Goal: Transaction & Acquisition: Book appointment/travel/reservation

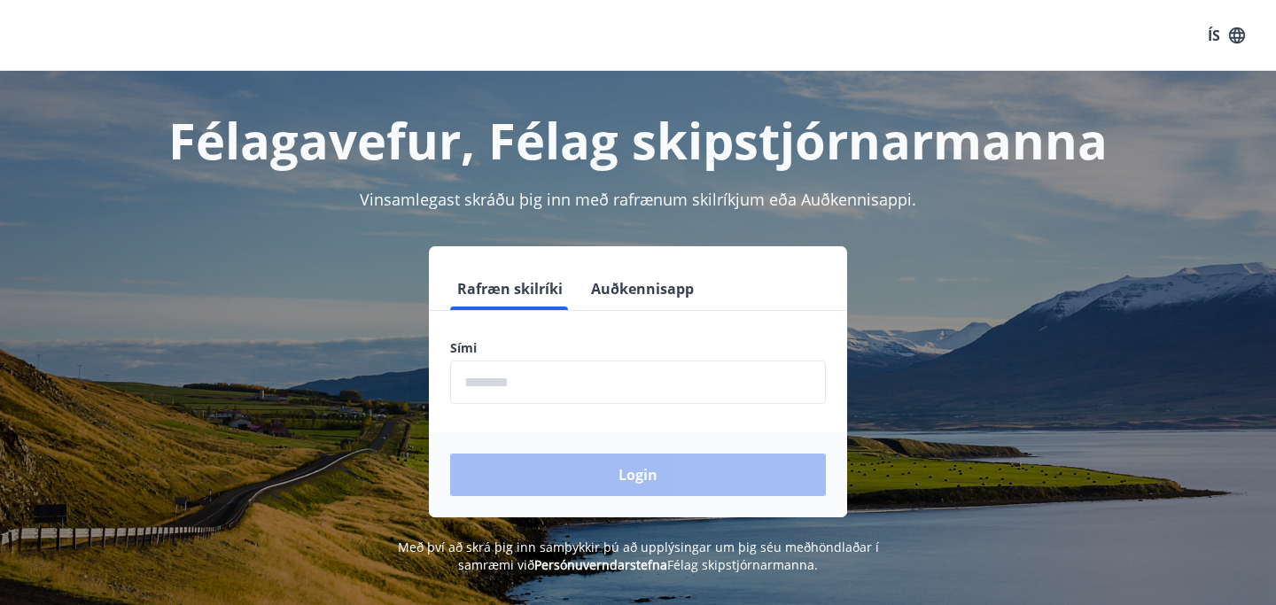
click at [486, 392] on input "phone" at bounding box center [638, 382] width 376 height 43
type input "********"
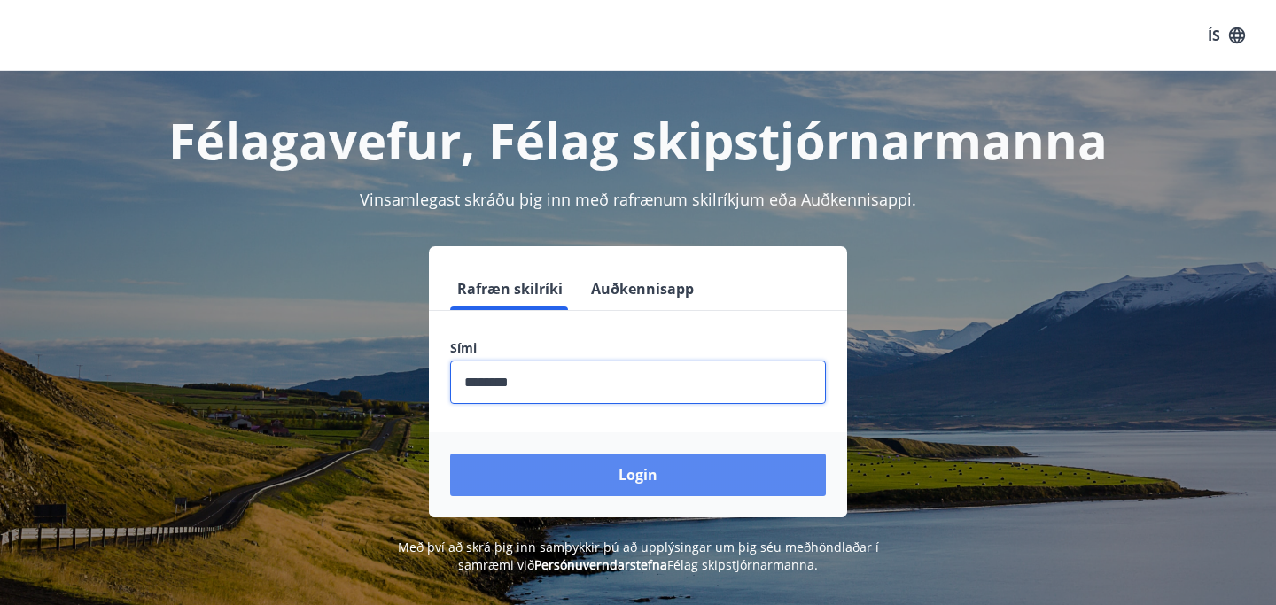
click at [598, 475] on button "Login" at bounding box center [638, 475] width 376 height 43
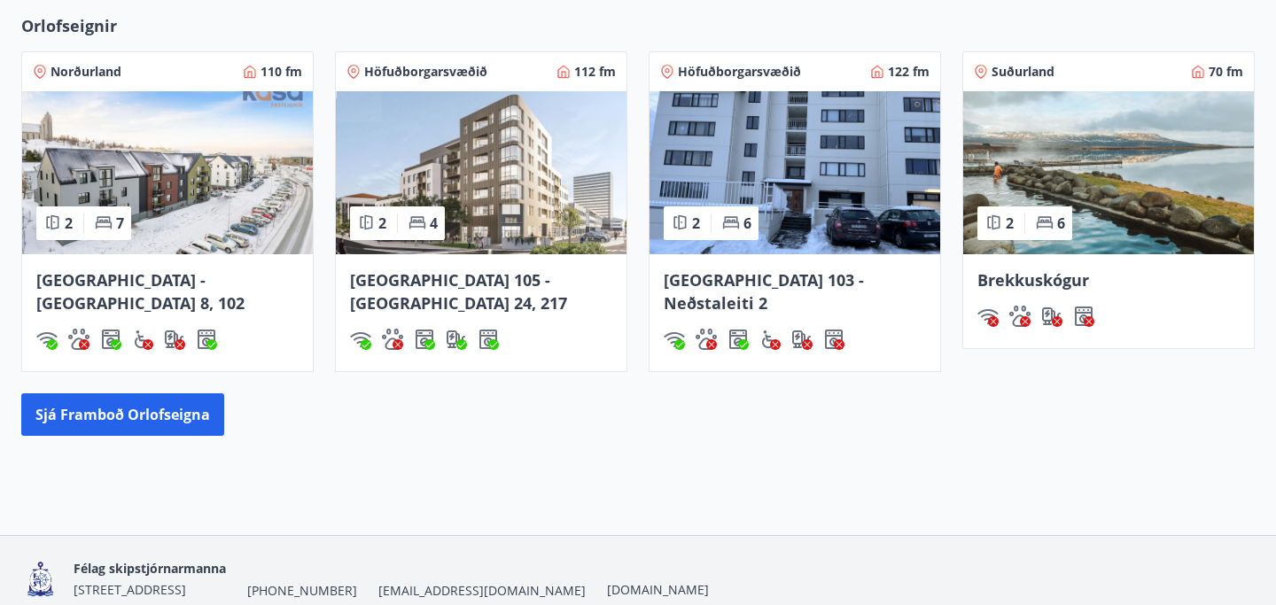
scroll to position [1400, 0]
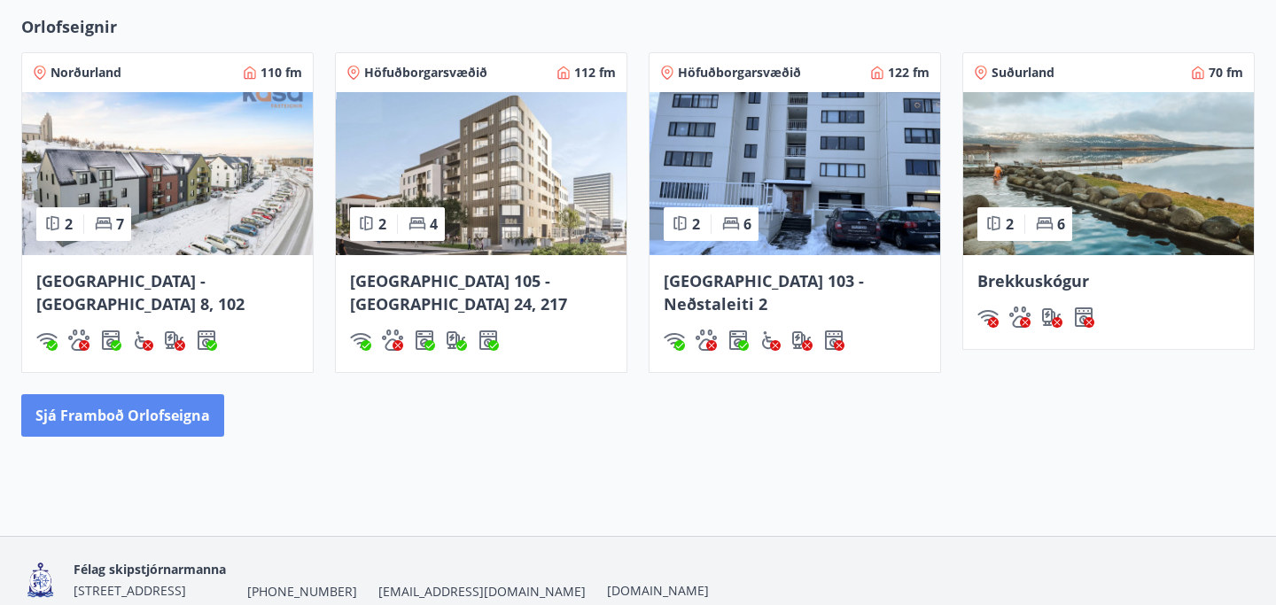
click at [168, 394] on button "Sjá framboð orlofseigna" at bounding box center [122, 415] width 203 height 43
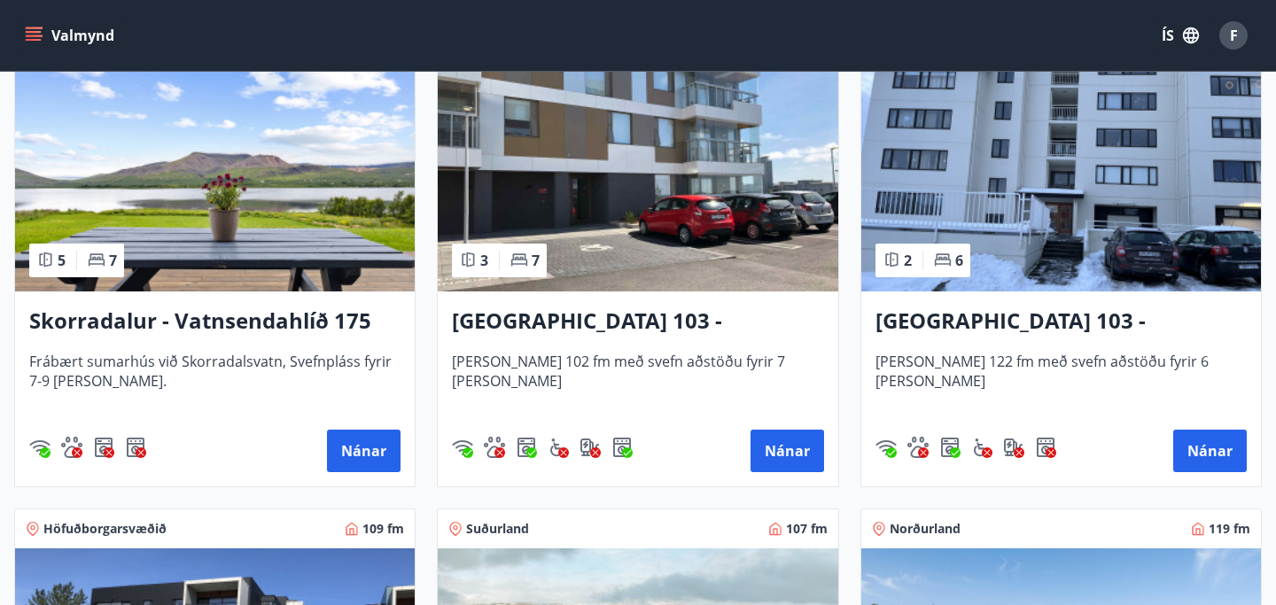
scroll to position [1341, 0]
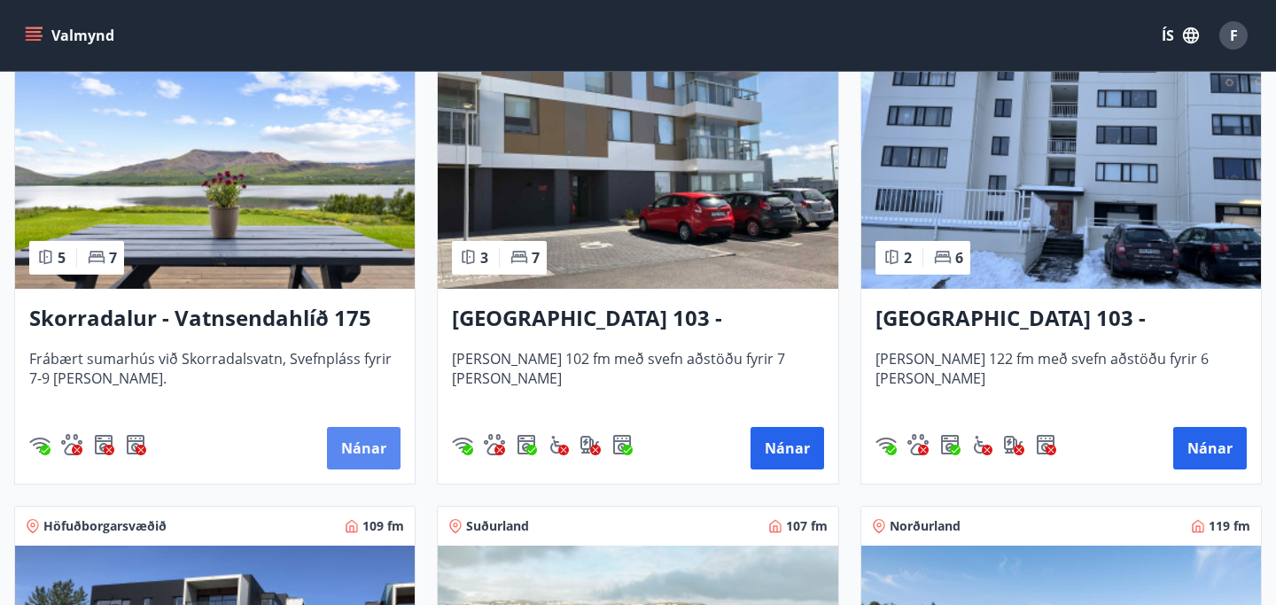
click at [359, 452] on button "Nánar" at bounding box center [364, 448] width 74 height 43
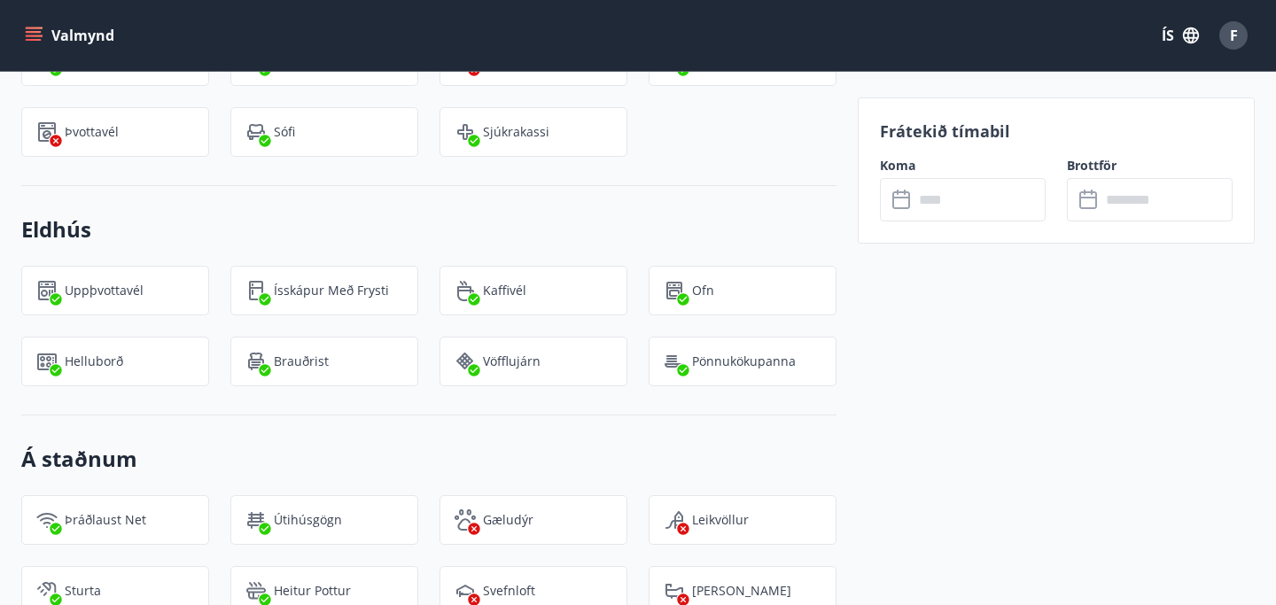
scroll to position [1329, 0]
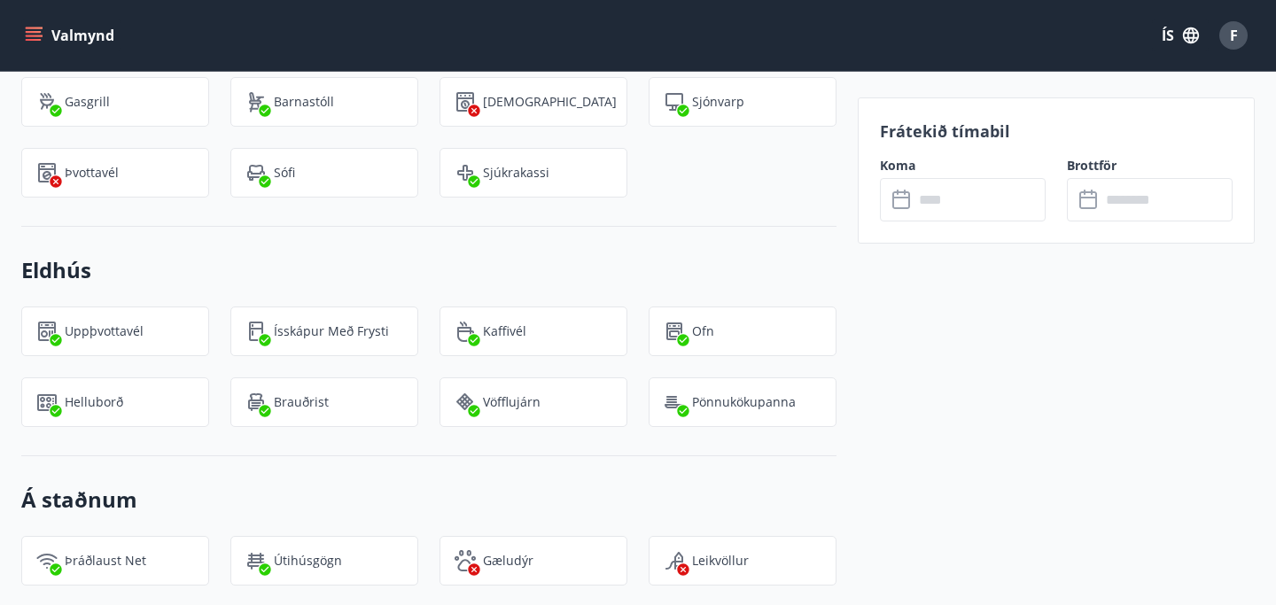
click at [898, 200] on icon at bounding box center [902, 200] width 21 height 21
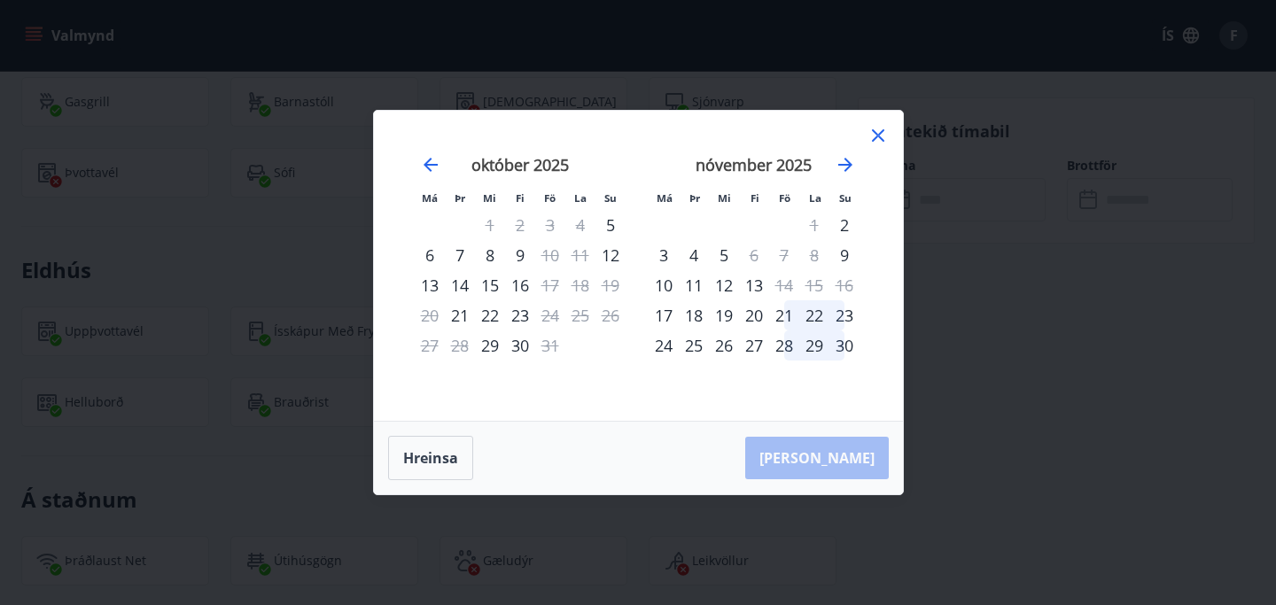
click at [880, 140] on icon at bounding box center [877, 135] width 21 height 21
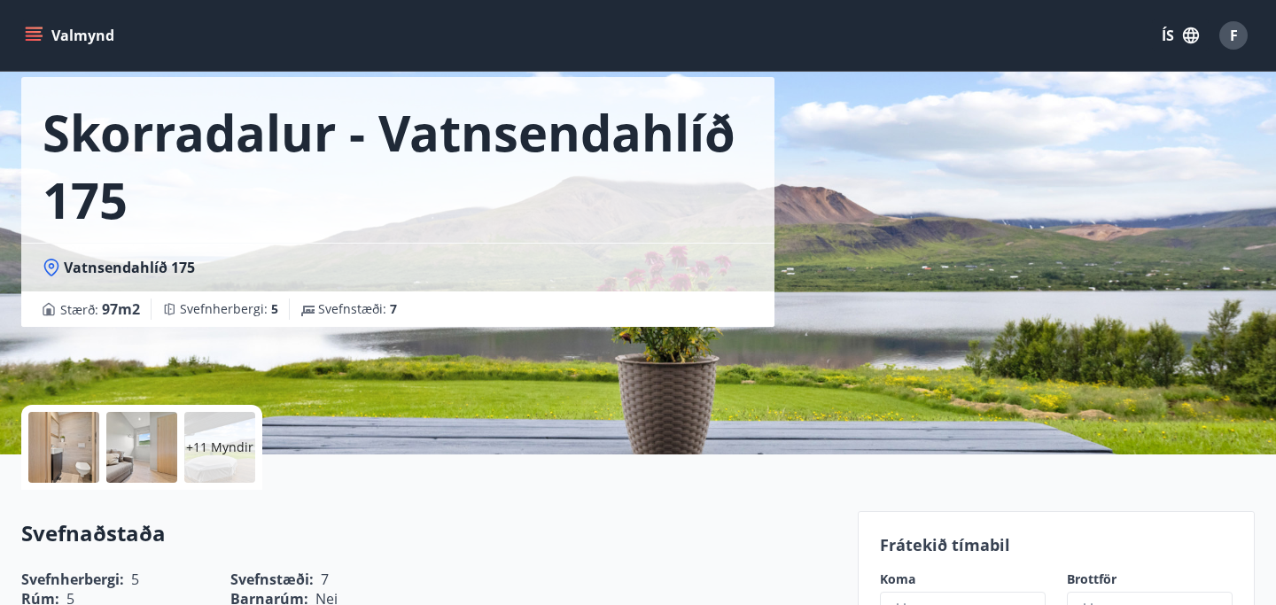
scroll to position [0, 0]
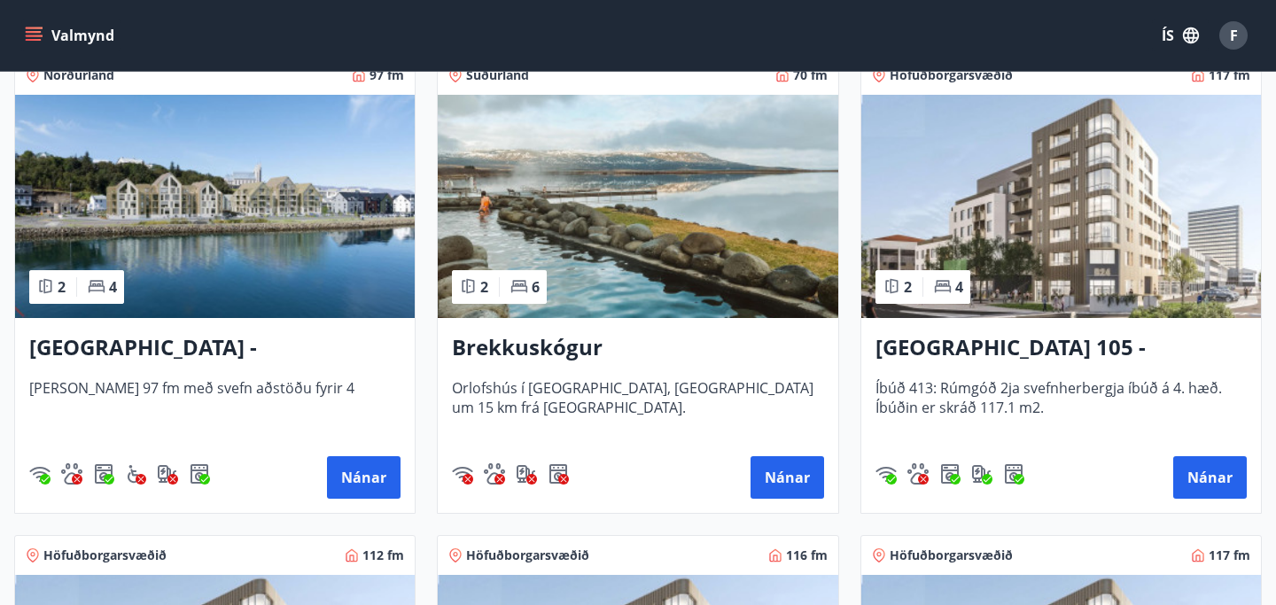
scroll to position [353, 0]
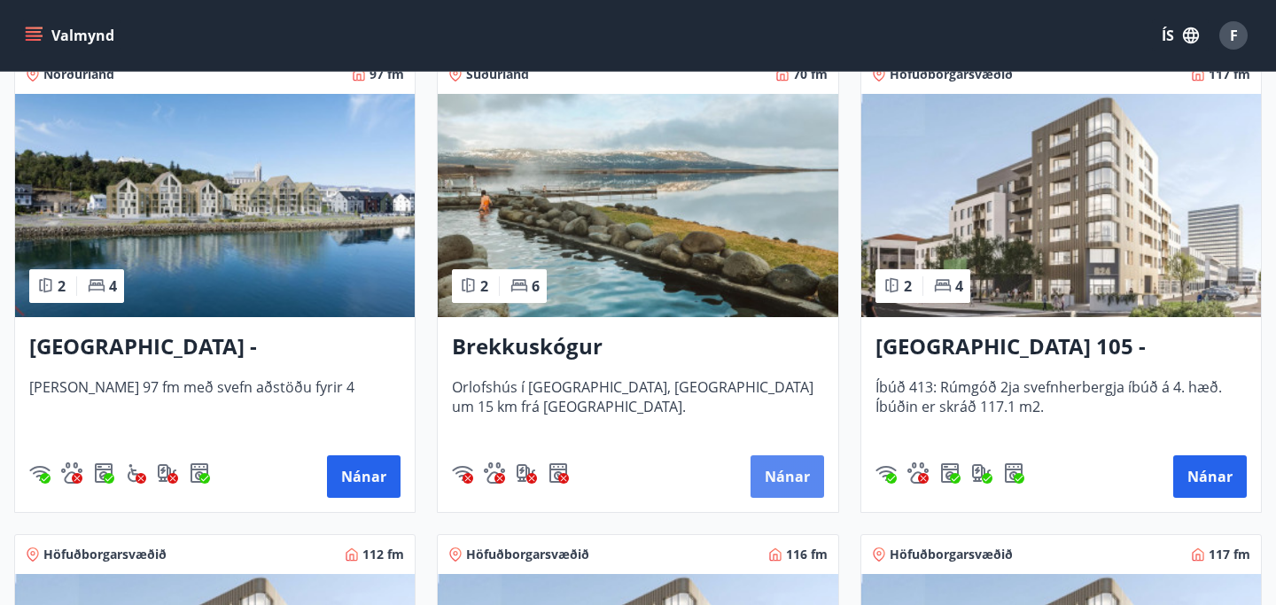
click at [772, 485] on button "Nánar" at bounding box center [787, 476] width 74 height 43
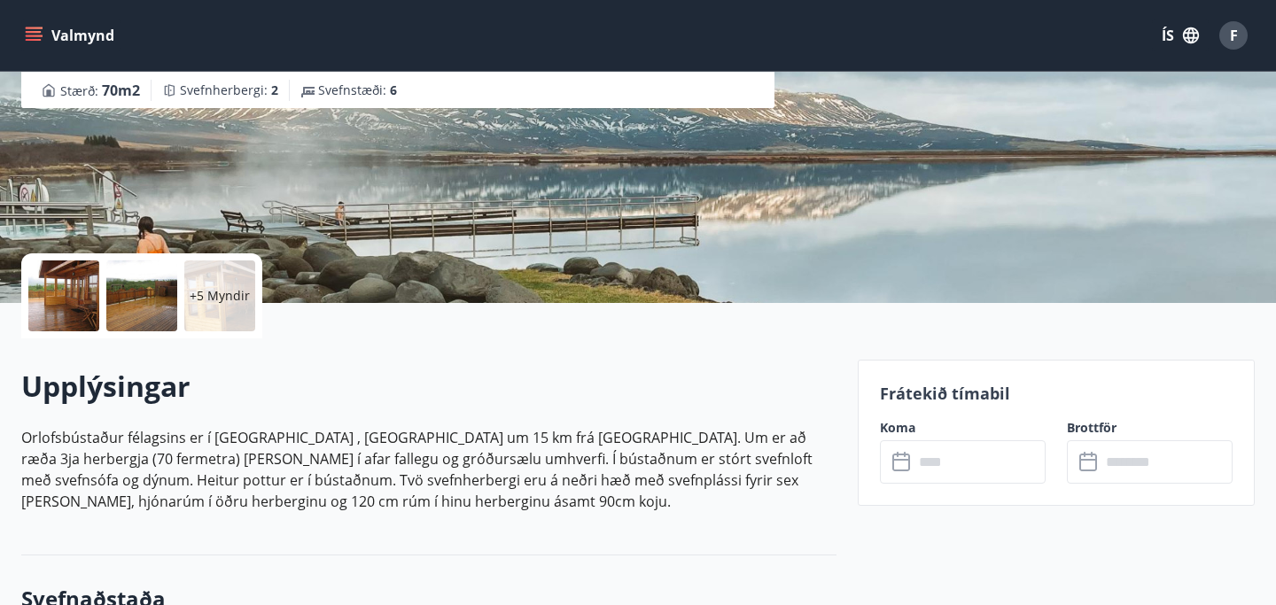
scroll to position [204, 0]
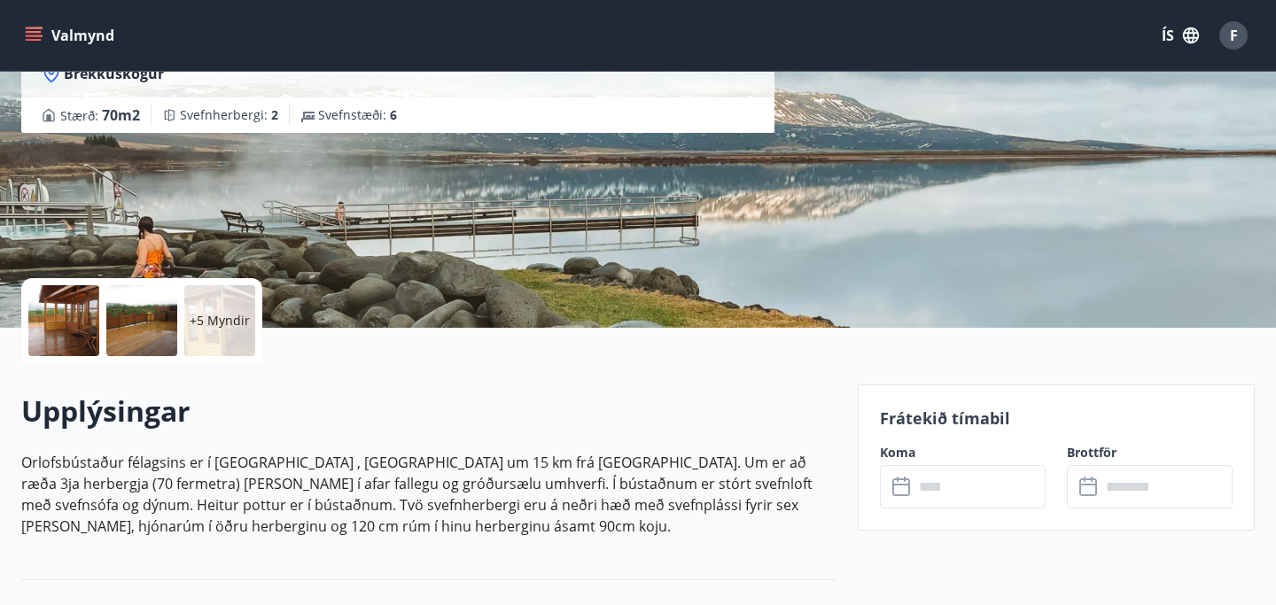
click at [238, 331] on div "+5 Myndir" at bounding box center [219, 320] width 71 height 71
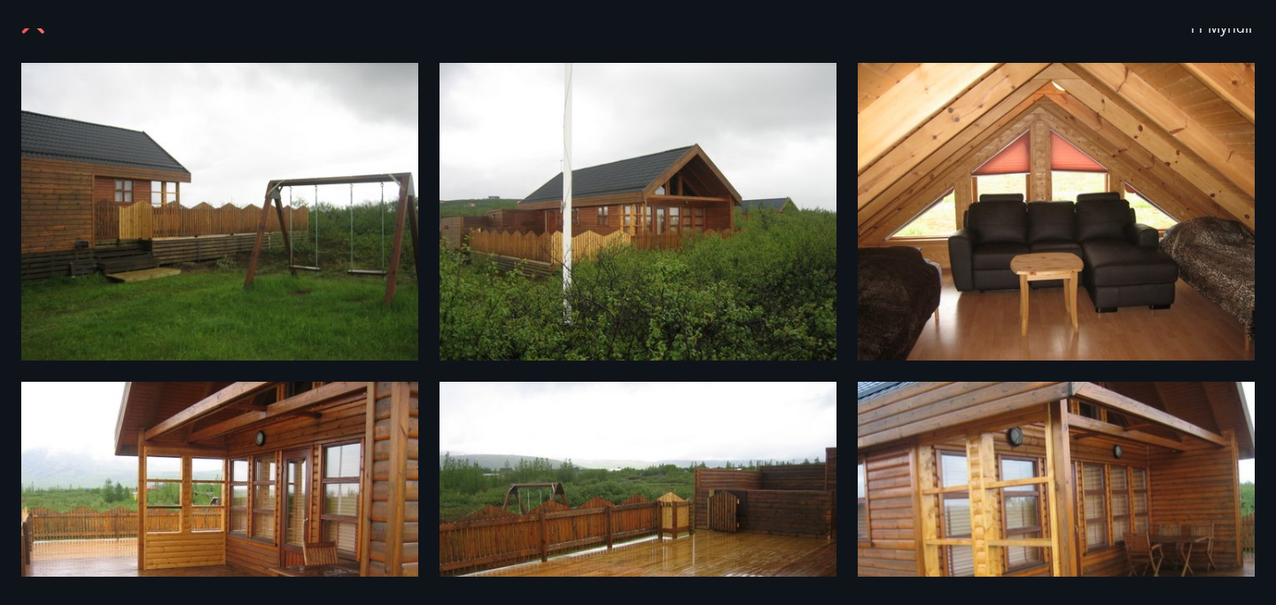
scroll to position [0, 0]
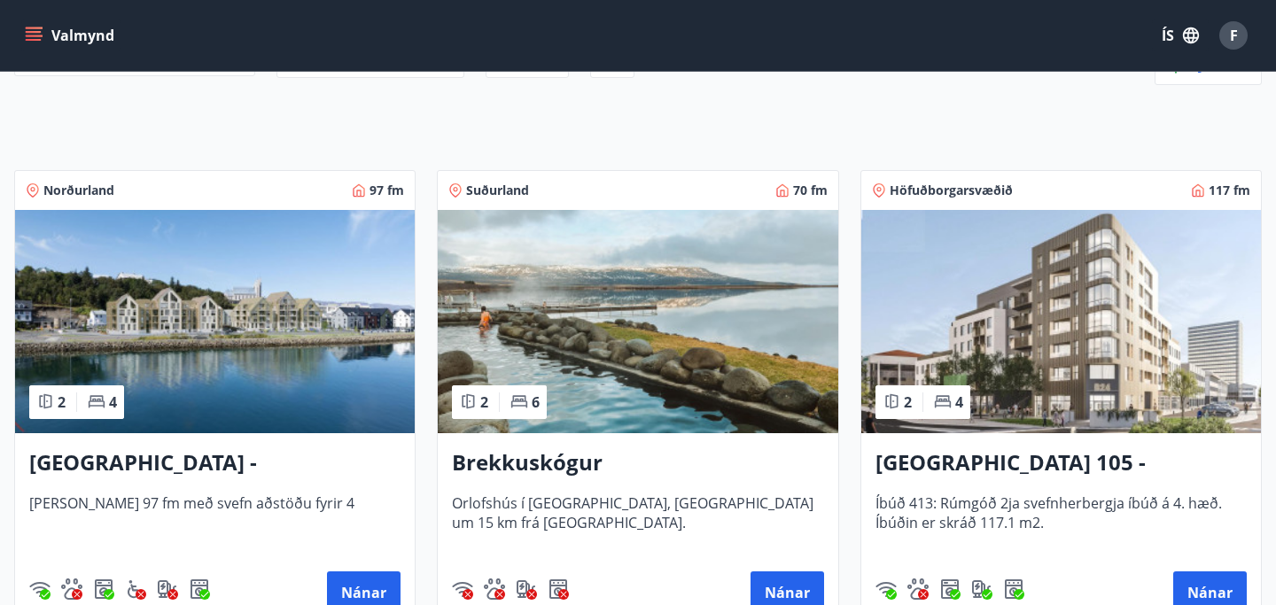
scroll to position [426, 0]
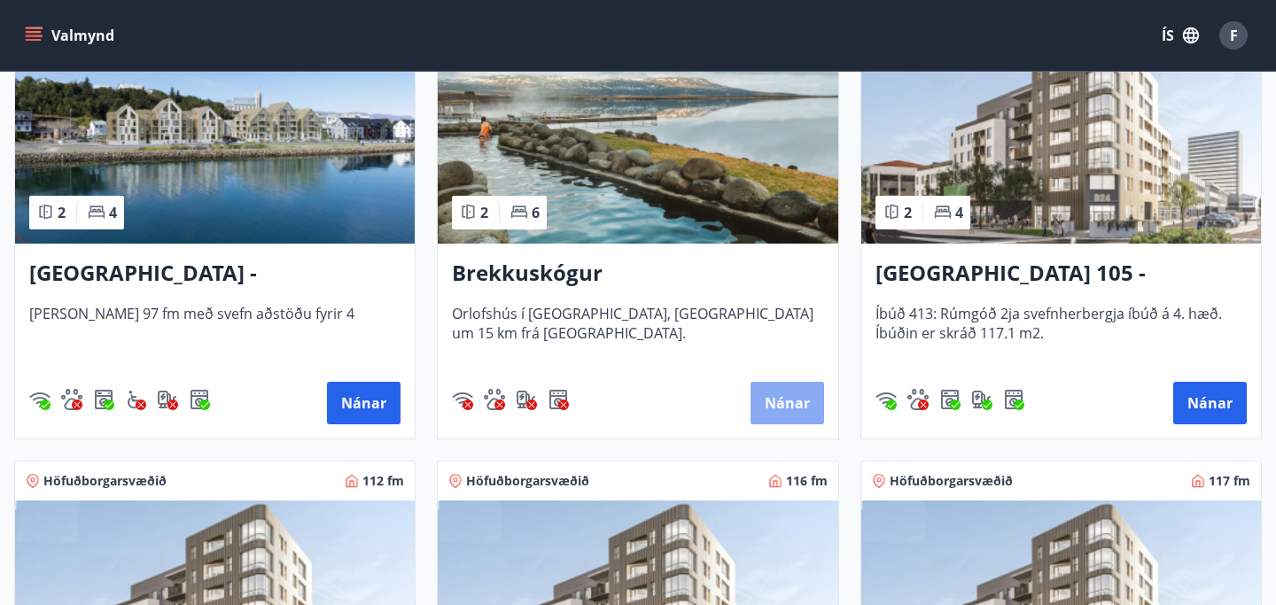
click at [766, 392] on button "Nánar" at bounding box center [787, 403] width 74 height 43
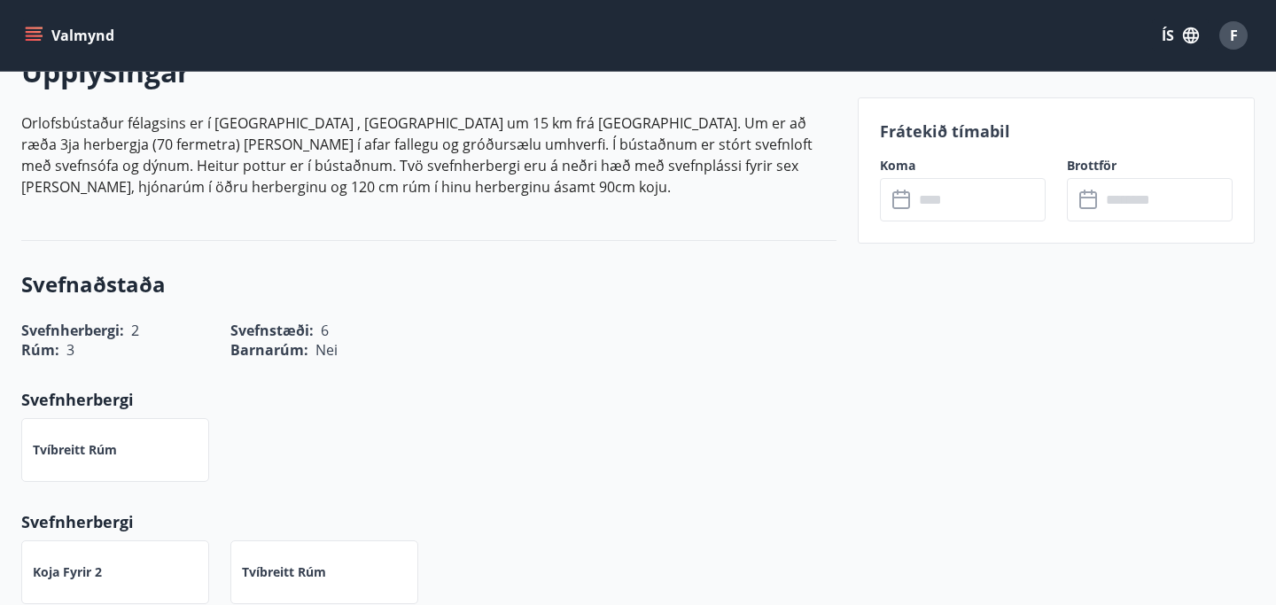
scroll to position [502, 0]
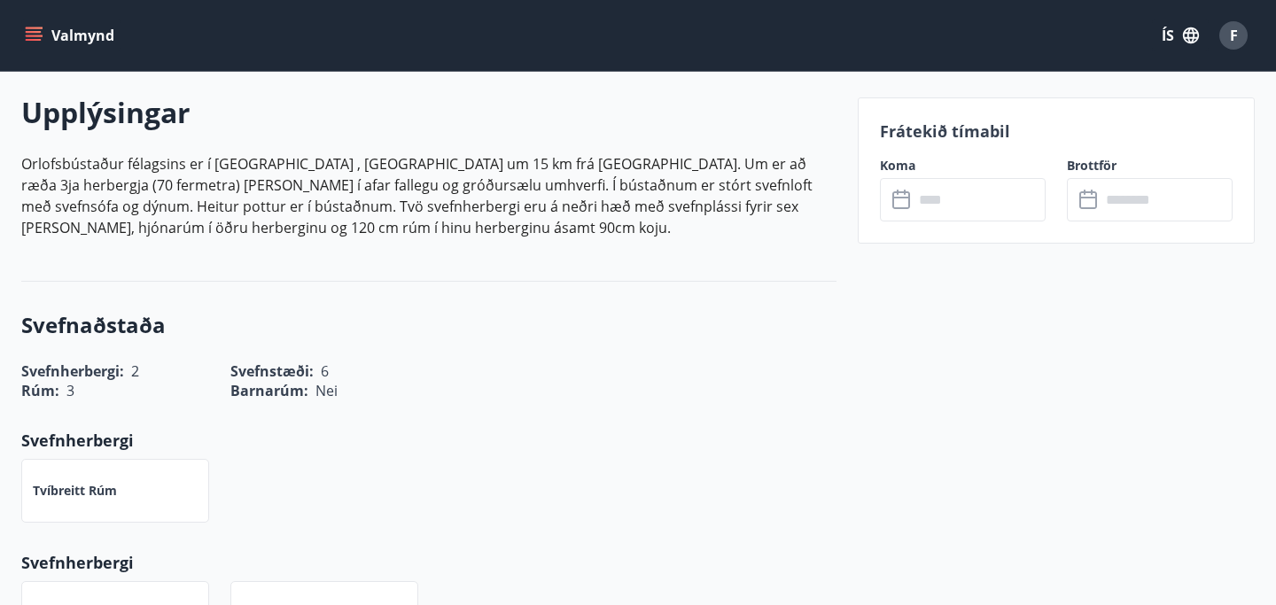
click at [896, 197] on icon at bounding box center [901, 198] width 18 height 2
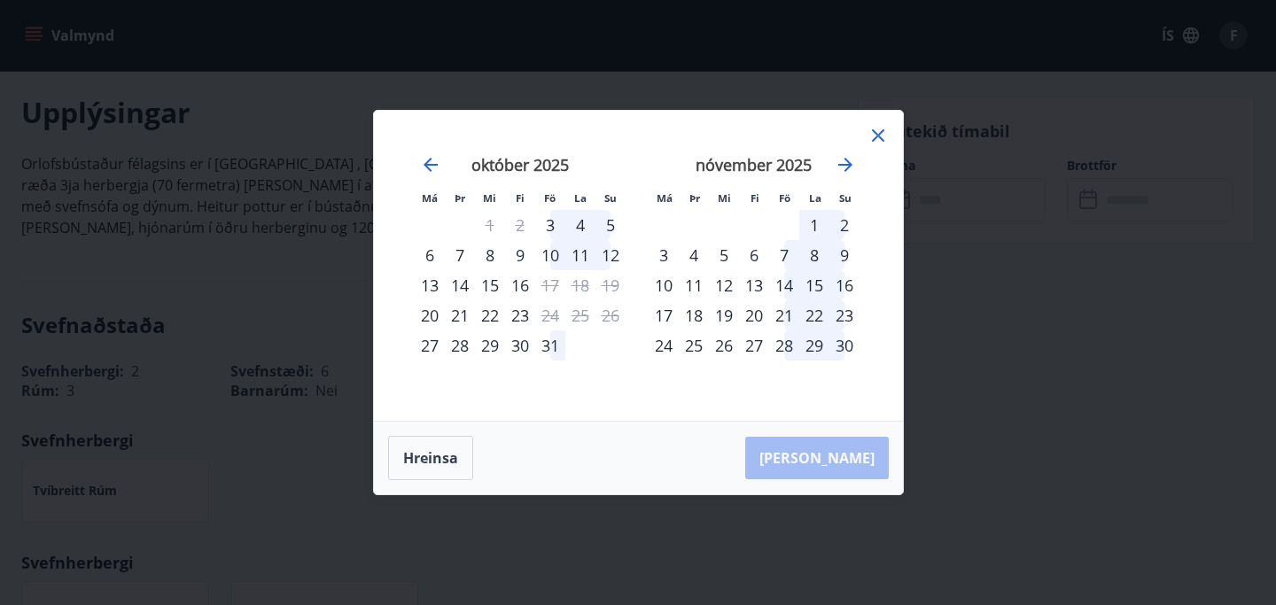
click at [880, 137] on icon at bounding box center [878, 135] width 12 height 12
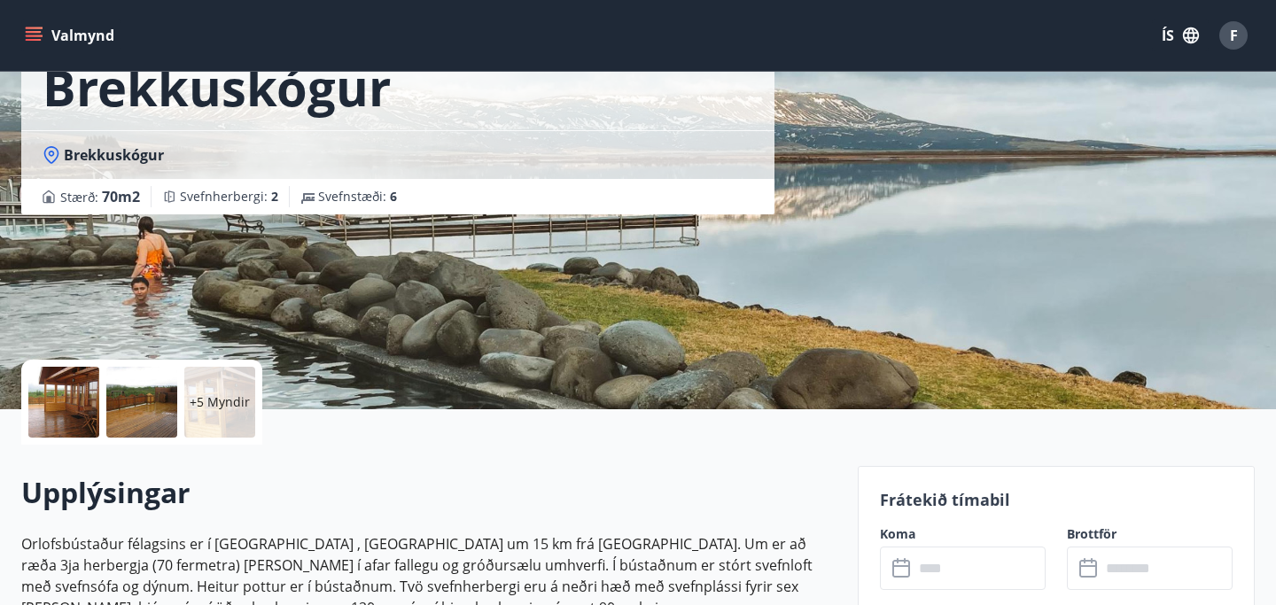
scroll to position [0, 0]
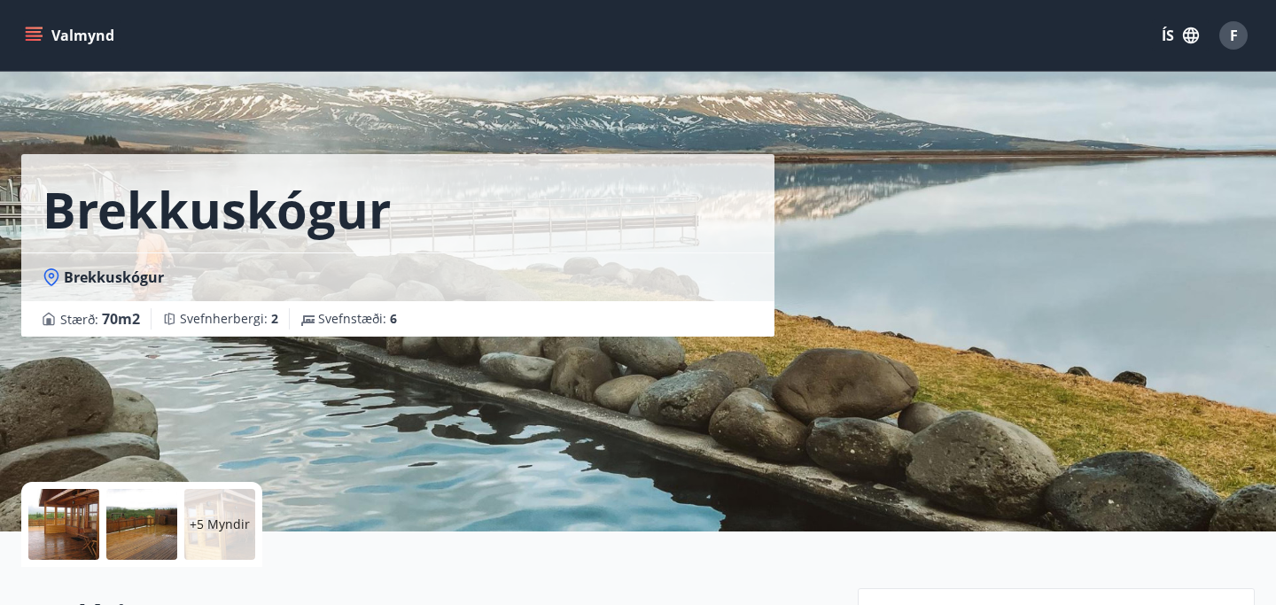
click at [33, 41] on icon "menu" at bounding box center [34, 36] width 18 height 18
click at [1237, 33] on div "F" at bounding box center [1233, 35] width 28 height 28
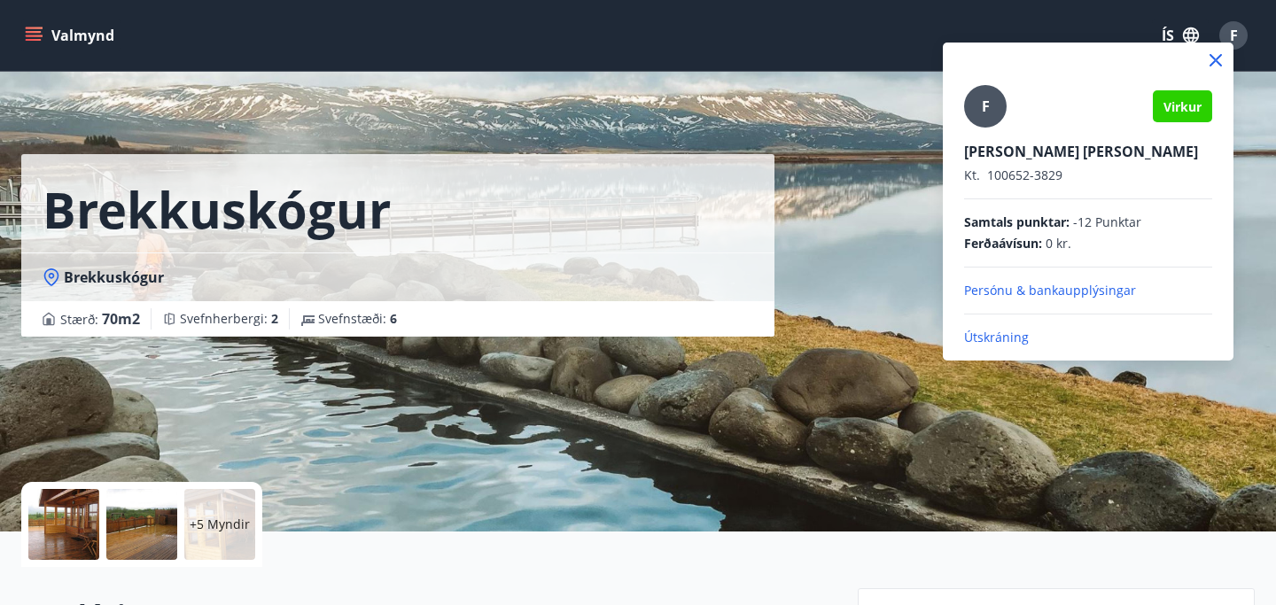
click at [997, 340] on p "Útskráning" at bounding box center [1088, 338] width 248 height 18
